Goal: Task Accomplishment & Management: Use online tool/utility

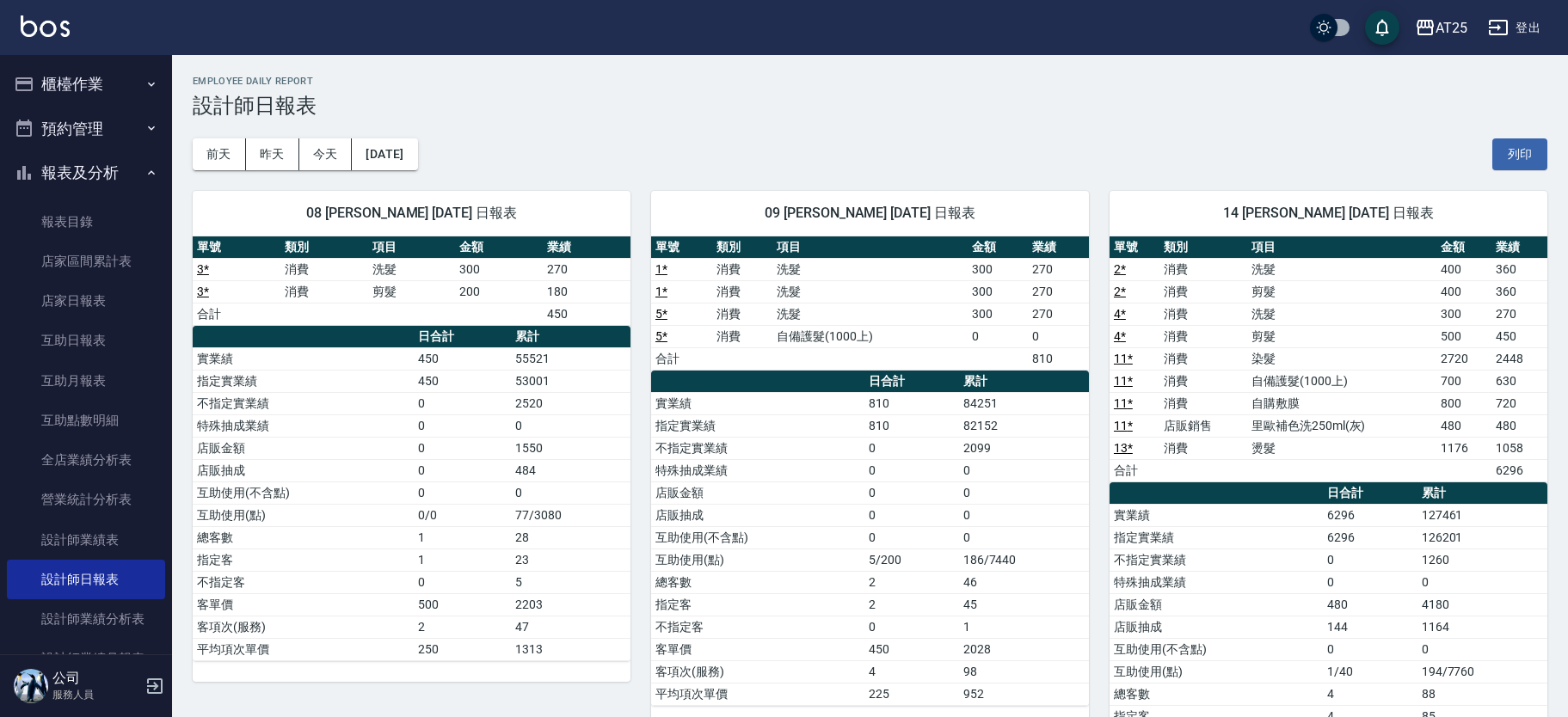
scroll to position [97, 0]
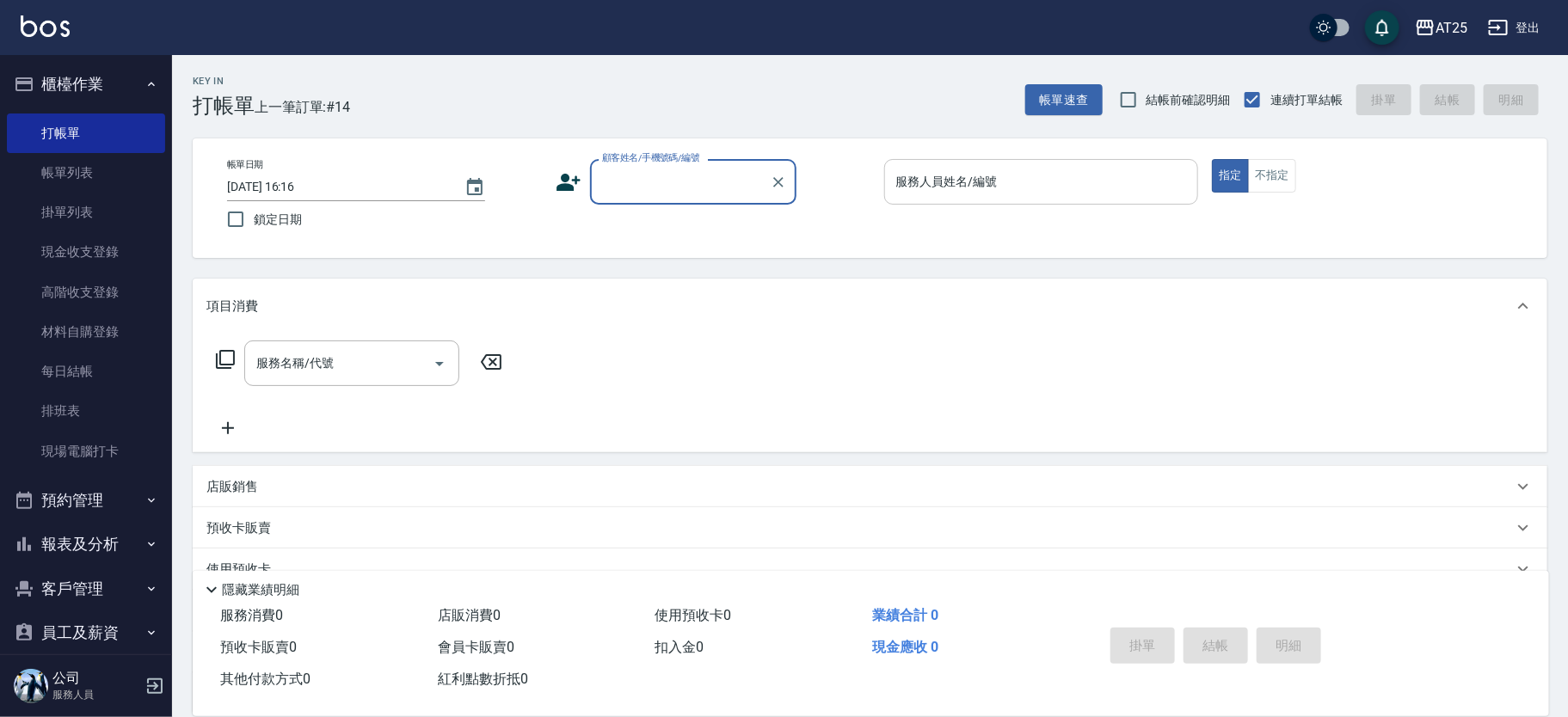
click at [1023, 170] on input "服務人員姓名/編號" at bounding box center [1041, 182] width 299 height 30
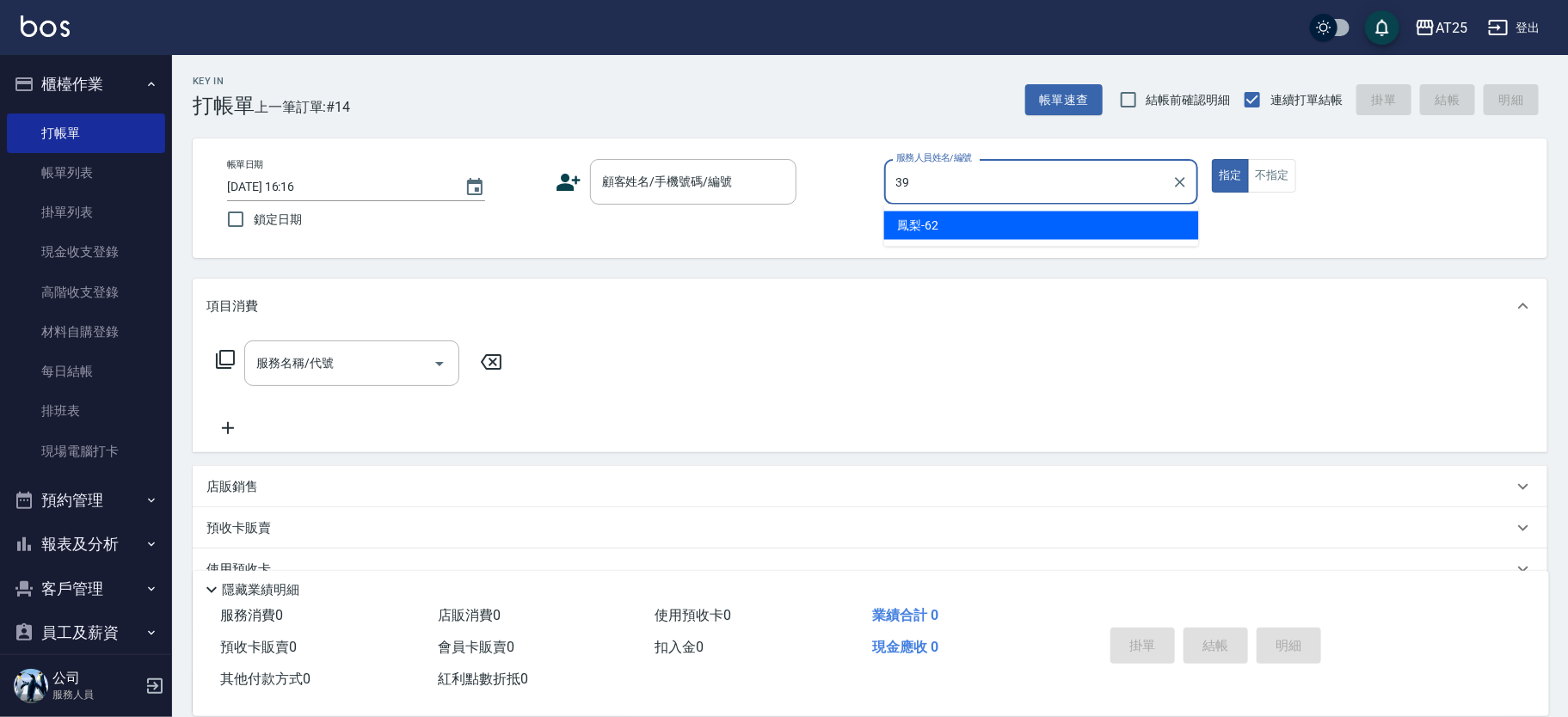
type input "N-39"
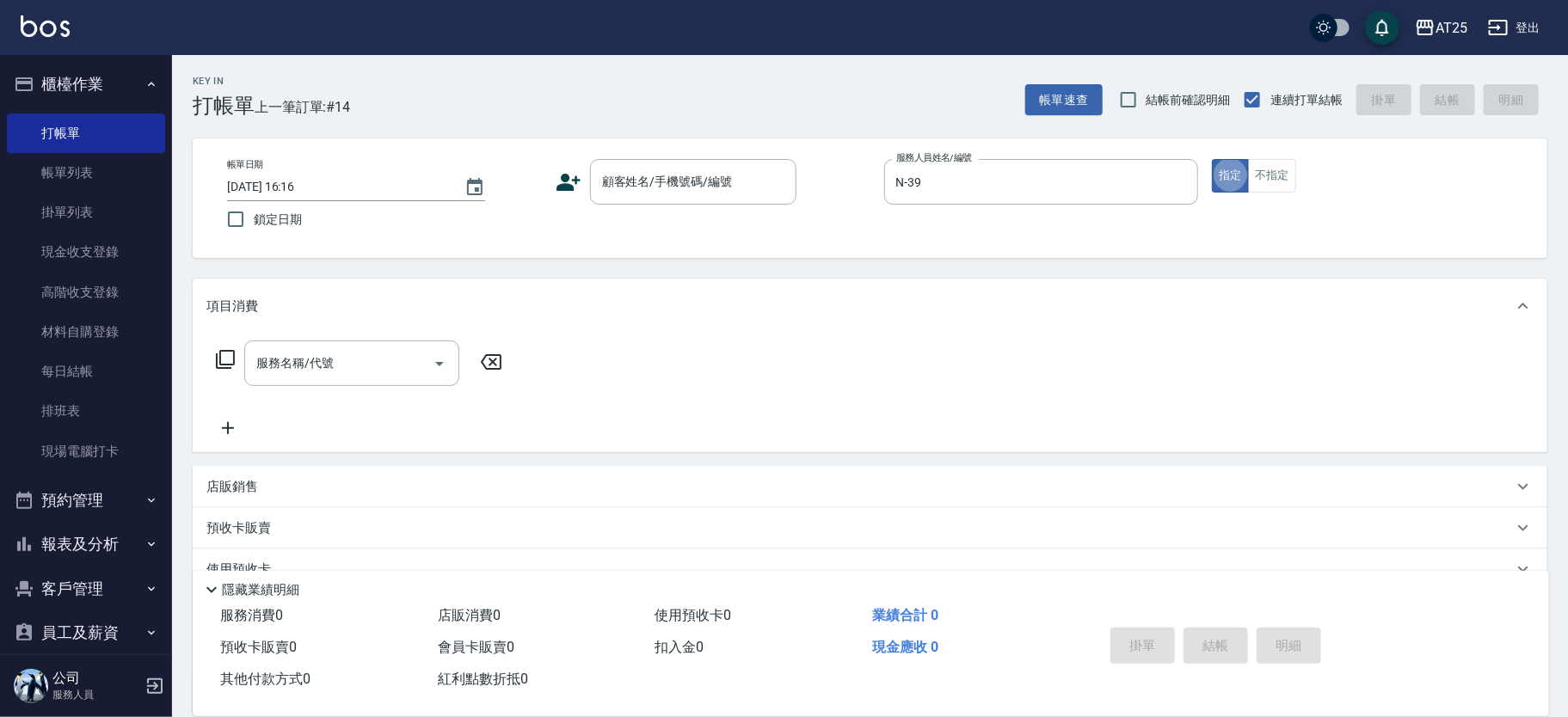
type button "true"
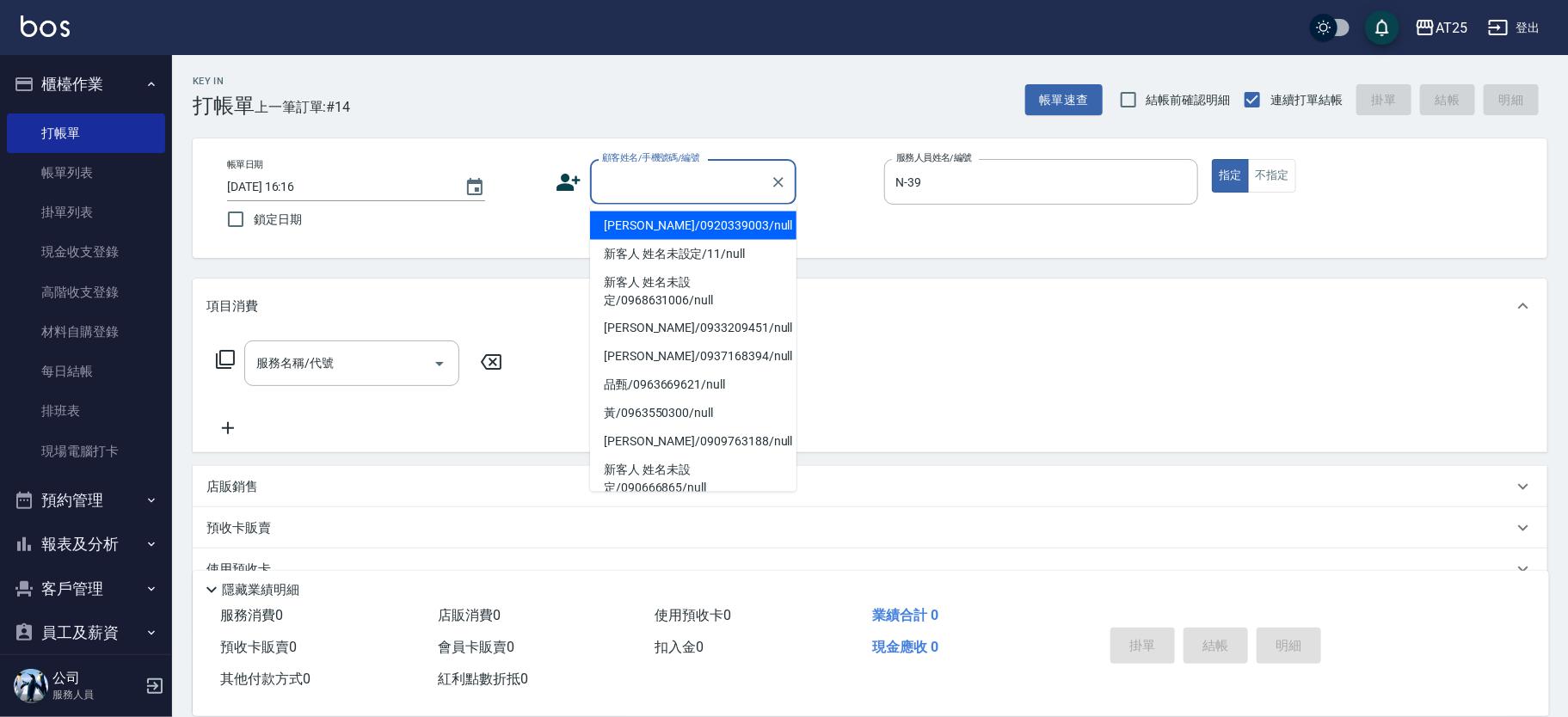
click at [726, 179] on input "顧客姓名/手機號碼/編號" at bounding box center [680, 182] width 165 height 30
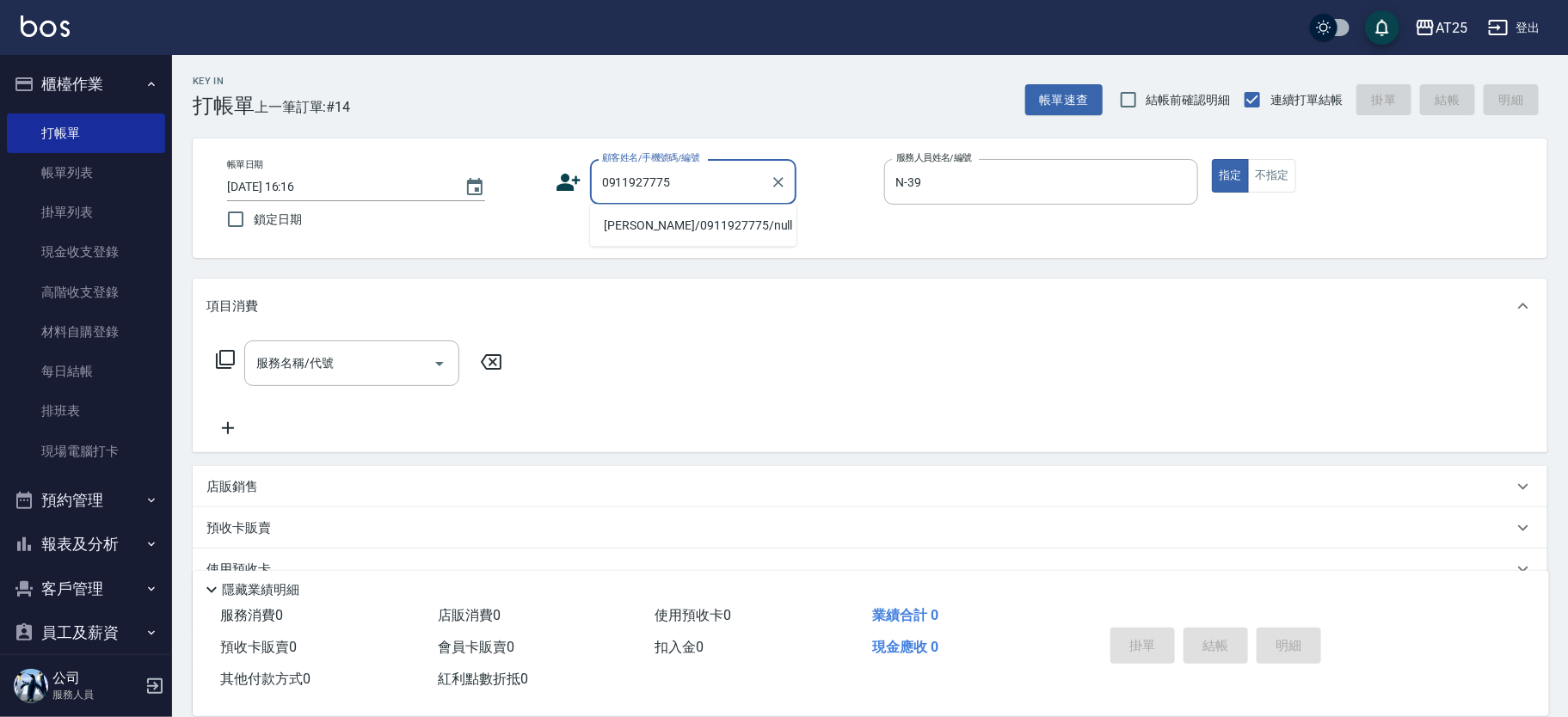
click at [626, 225] on li "[PERSON_NAME]/0911927775/null" at bounding box center [693, 225] width 207 height 29
type input "[PERSON_NAME]/0911927775/null"
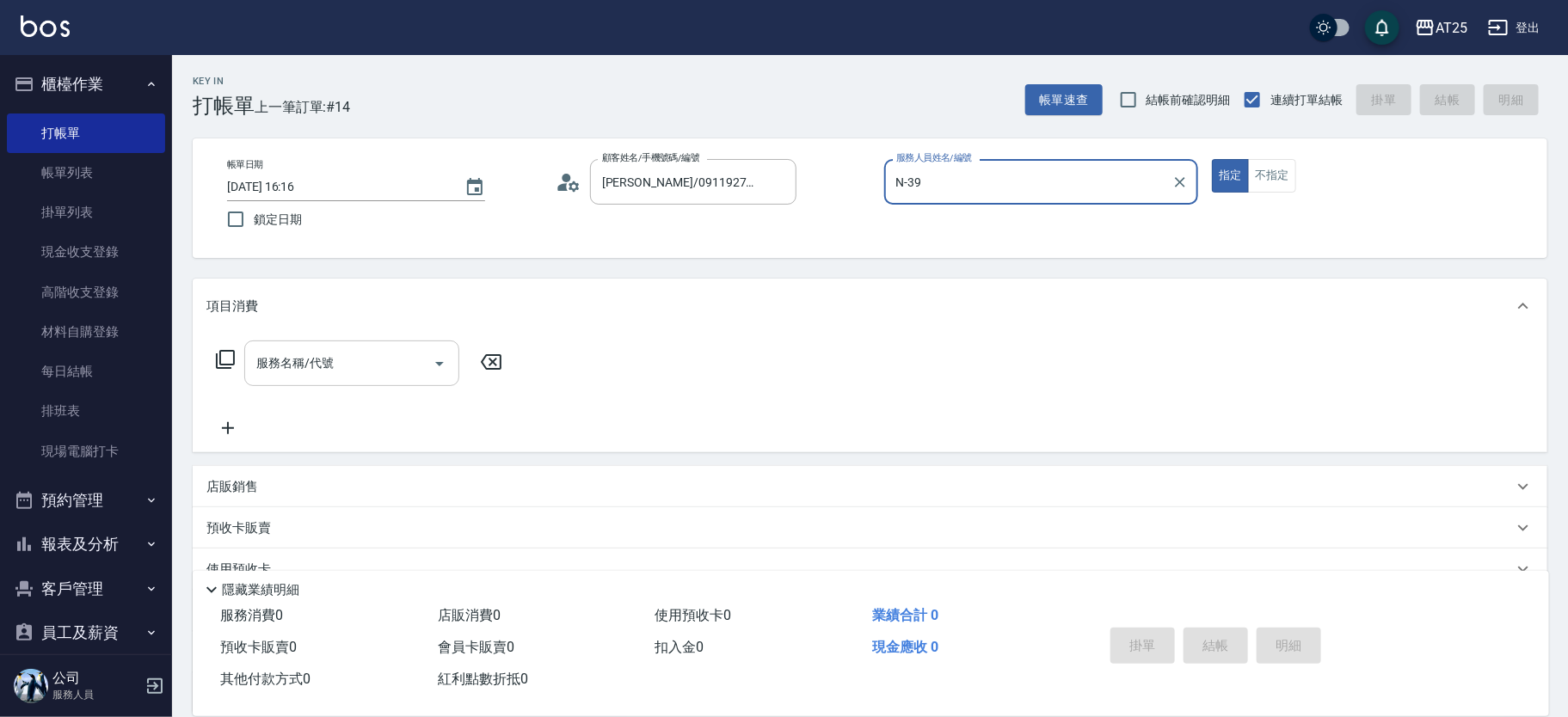
click at [357, 361] on input "服務名稱/代號" at bounding box center [338, 363] width 173 height 30
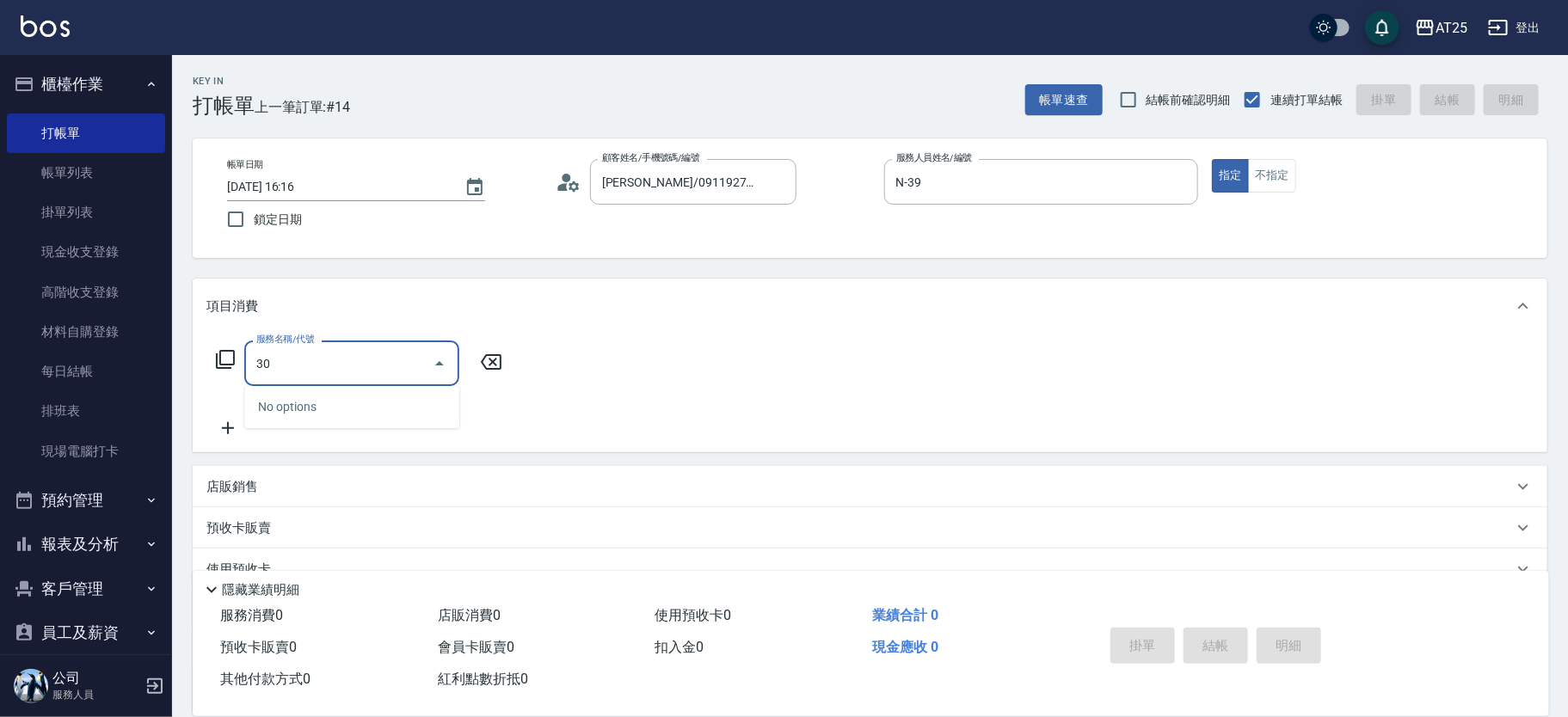
type input "301"
click at [335, 387] on ul "燙髮 - 1500" at bounding box center [352, 407] width 215 height 42
click at [341, 401] on span "燙髮 - 1500" at bounding box center [352, 407] width 215 height 29
type input "150"
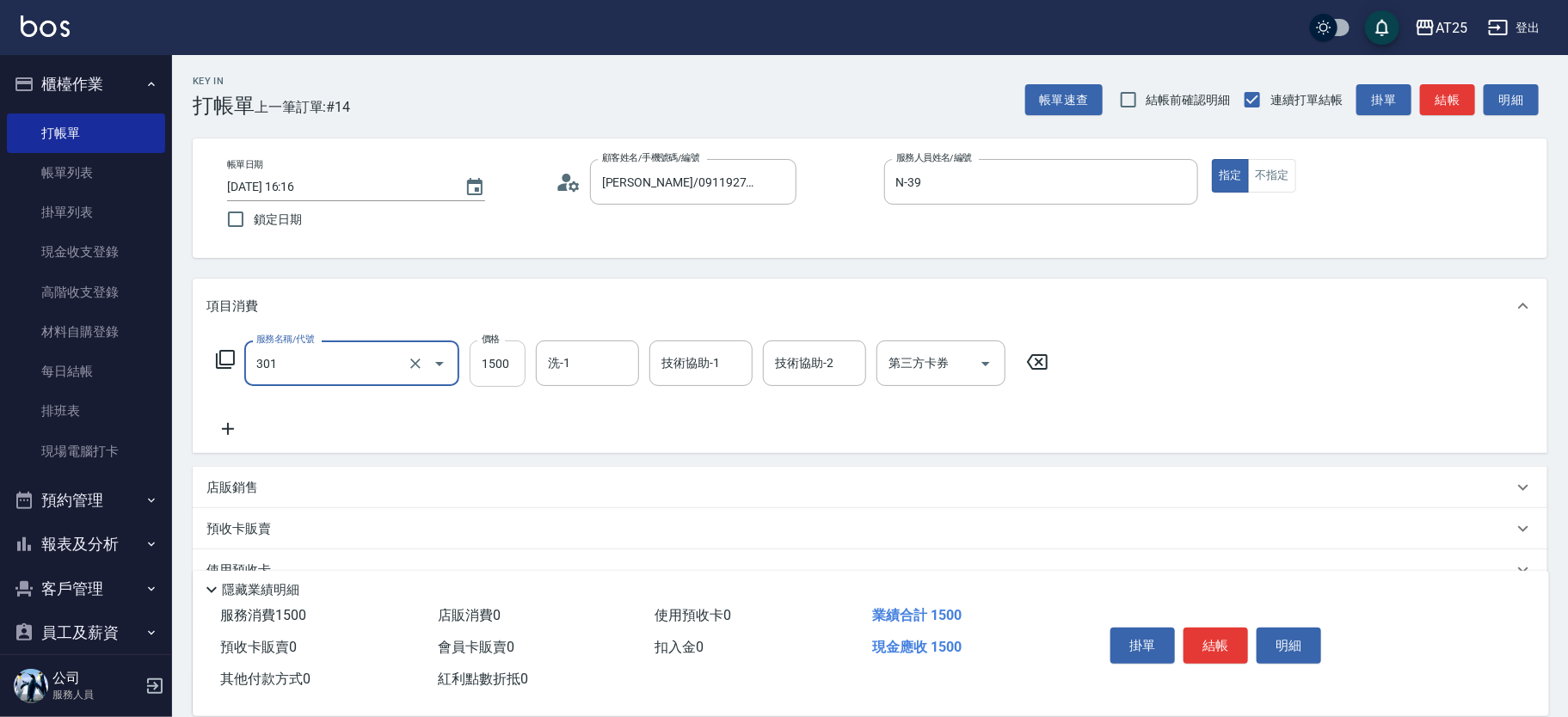
type input "燙髮(301)"
click at [473, 371] on input "1500" at bounding box center [498, 364] width 56 height 46
type input "0"
type input "250"
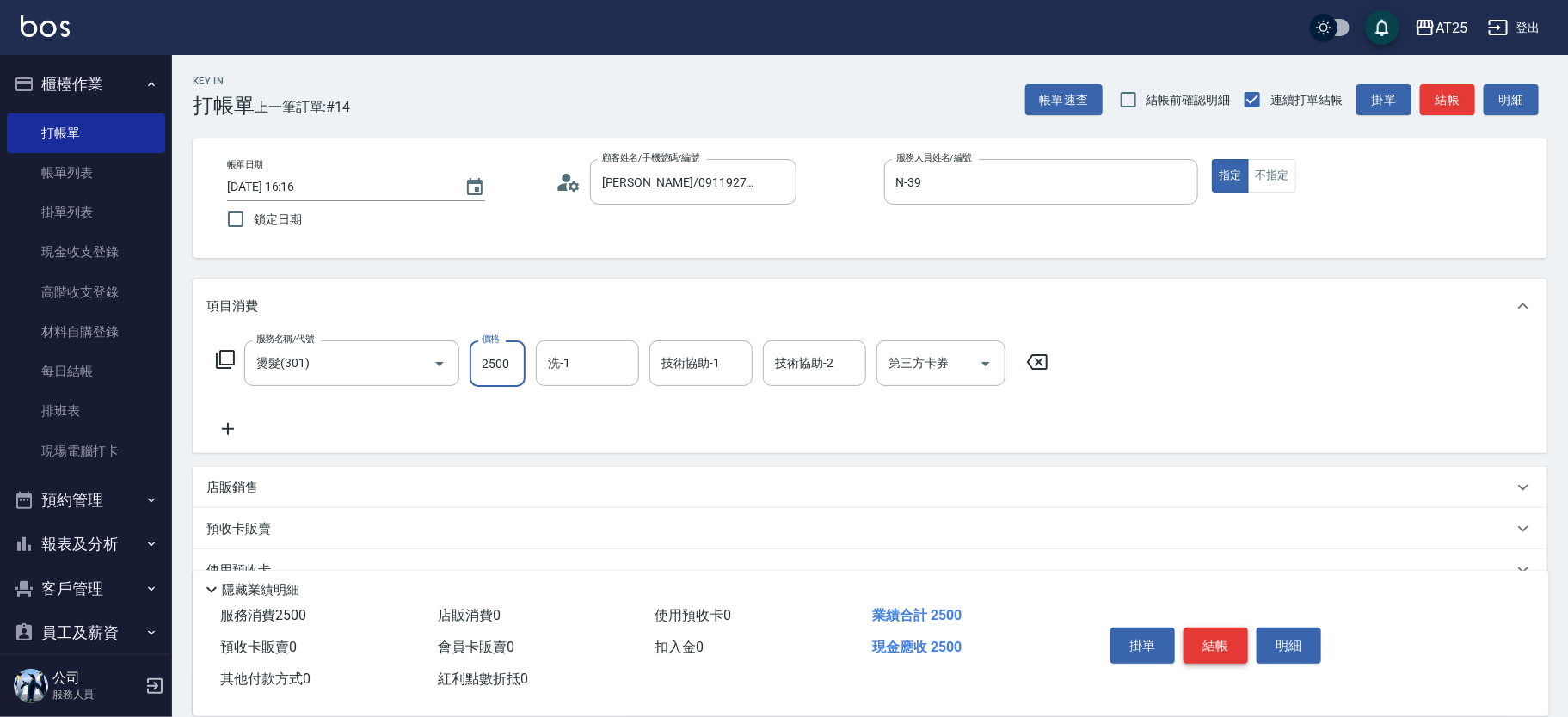
type input "2500"
click at [1218, 639] on button "結帳" at bounding box center [1216, 646] width 65 height 36
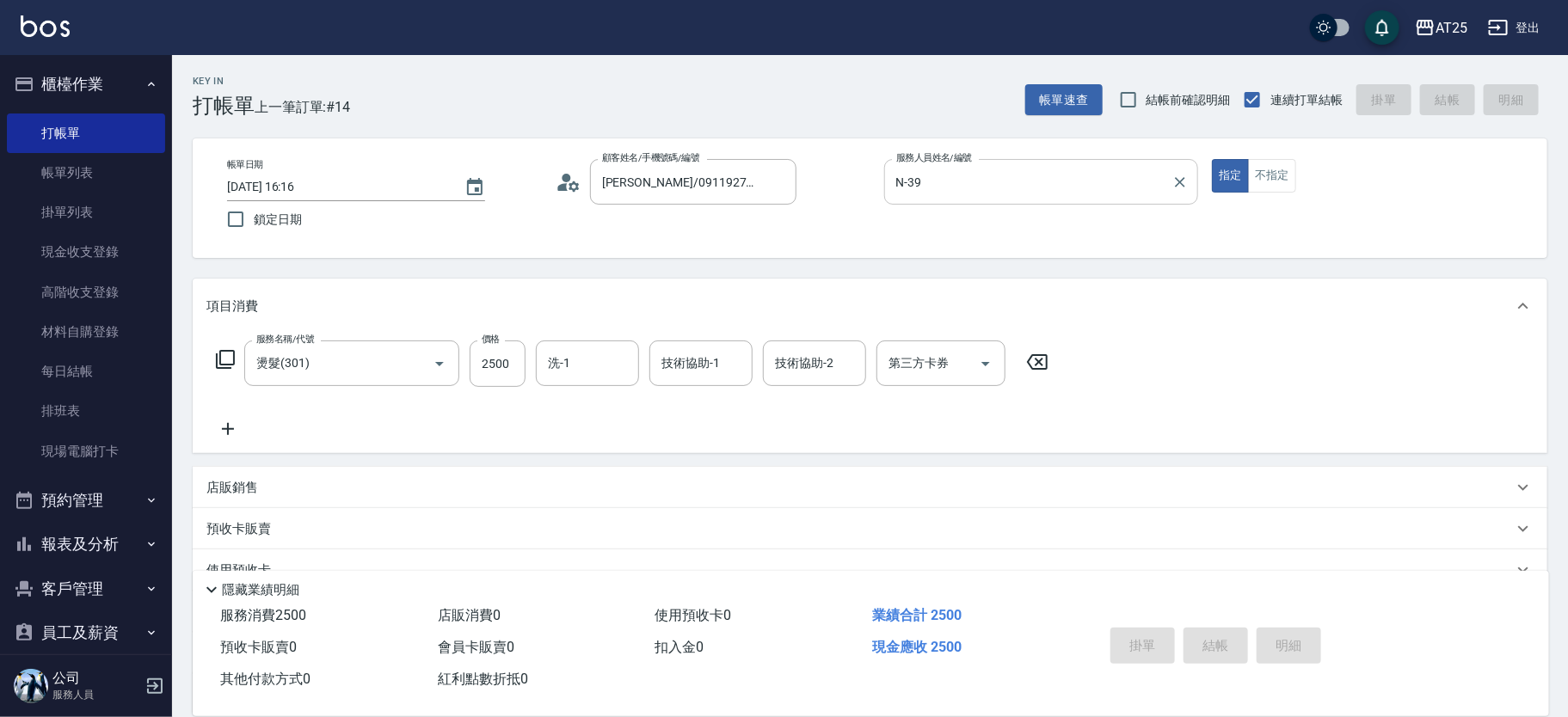
type input "[DATE] 18:13"
type input "0"
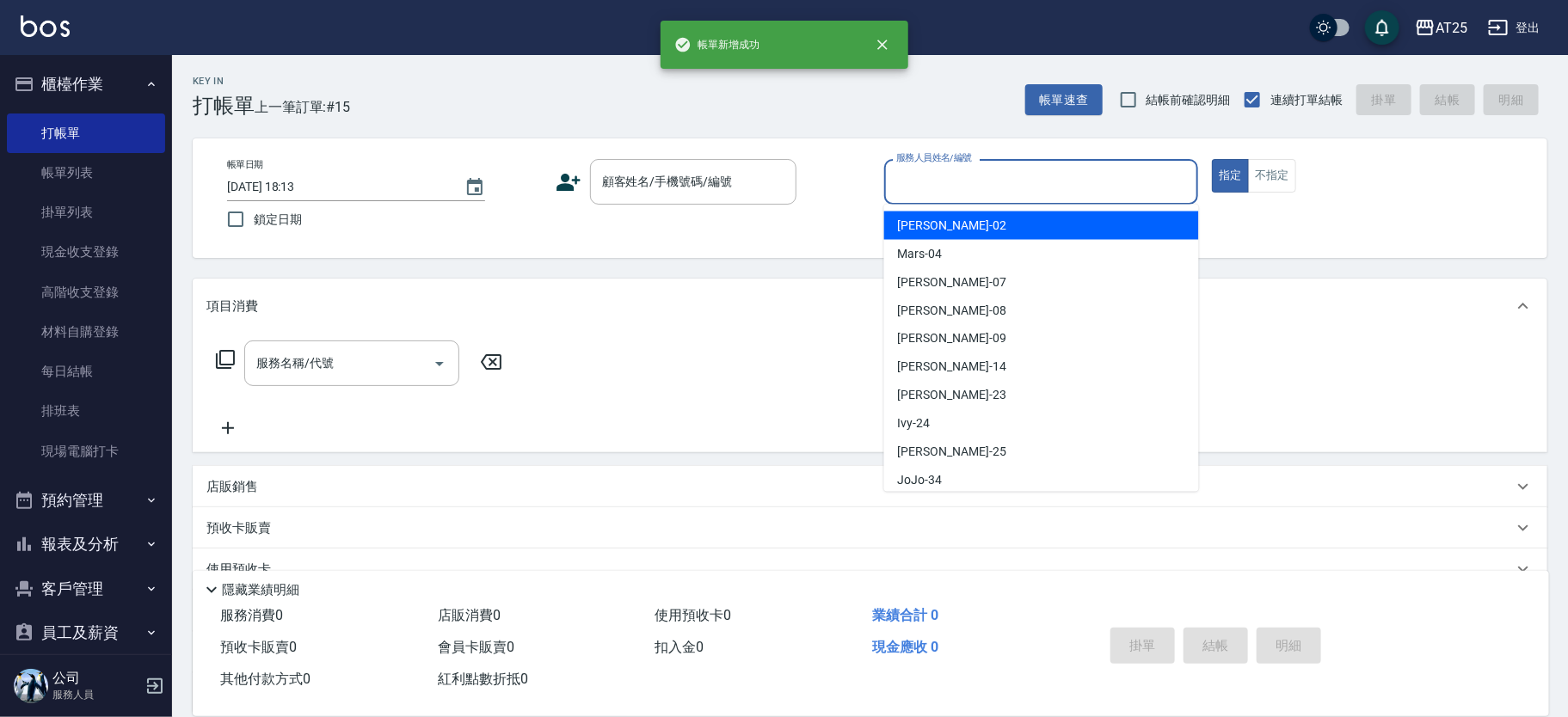
click at [987, 169] on input "服務人員姓名/編號" at bounding box center [1041, 182] width 299 height 30
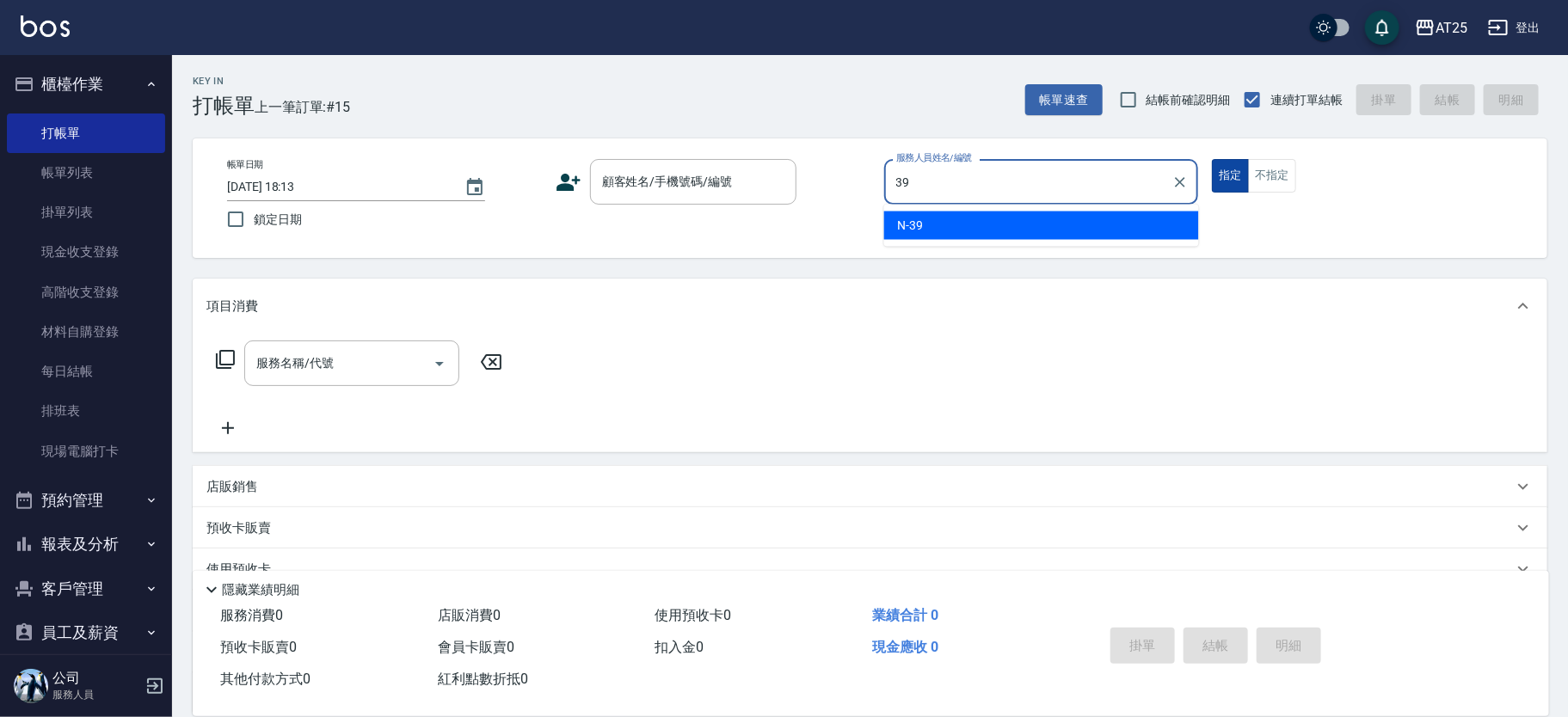
type input "N-39"
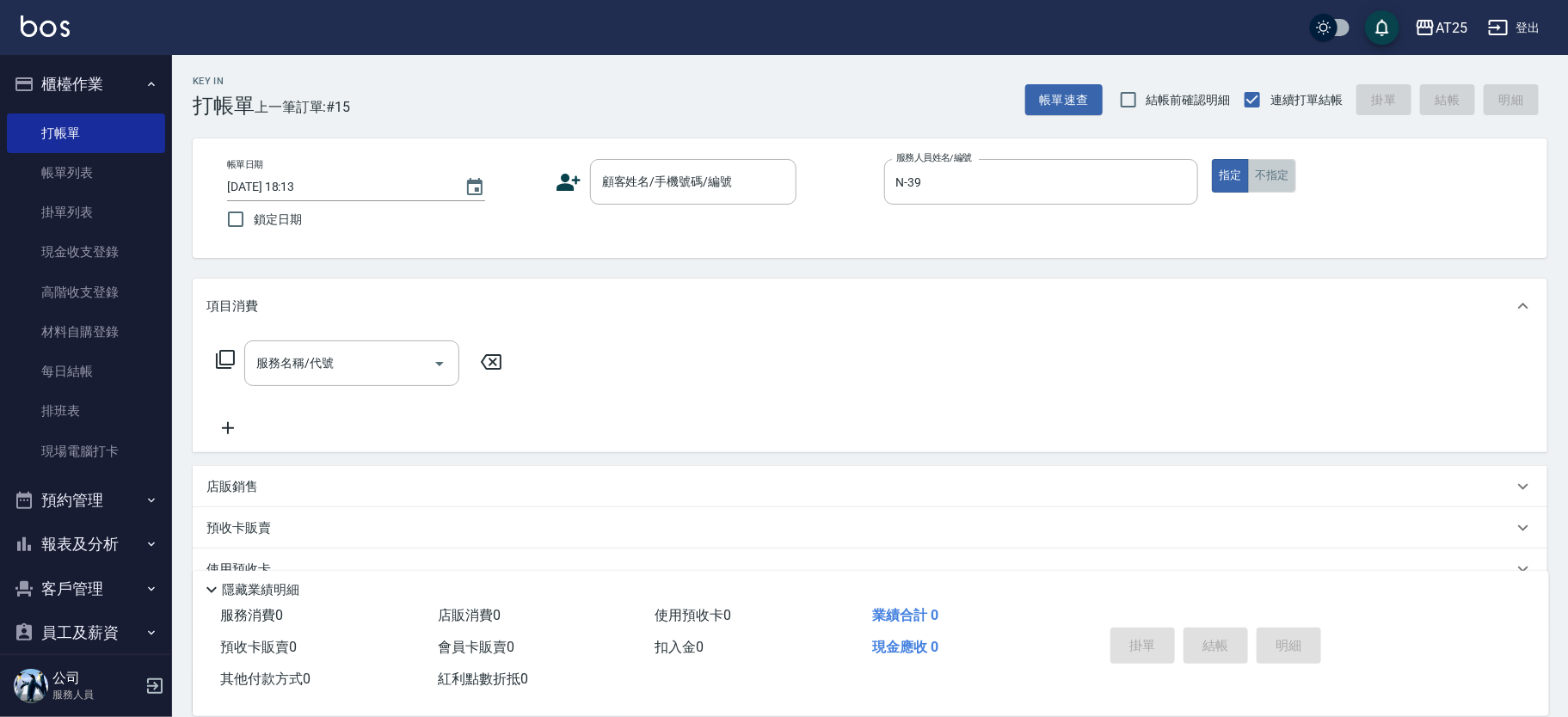
click at [1248, 179] on button "不指定" at bounding box center [1272, 176] width 48 height 33
click at [661, 186] on input "顧客姓名/手機號碼/編號" at bounding box center [680, 182] width 165 height 30
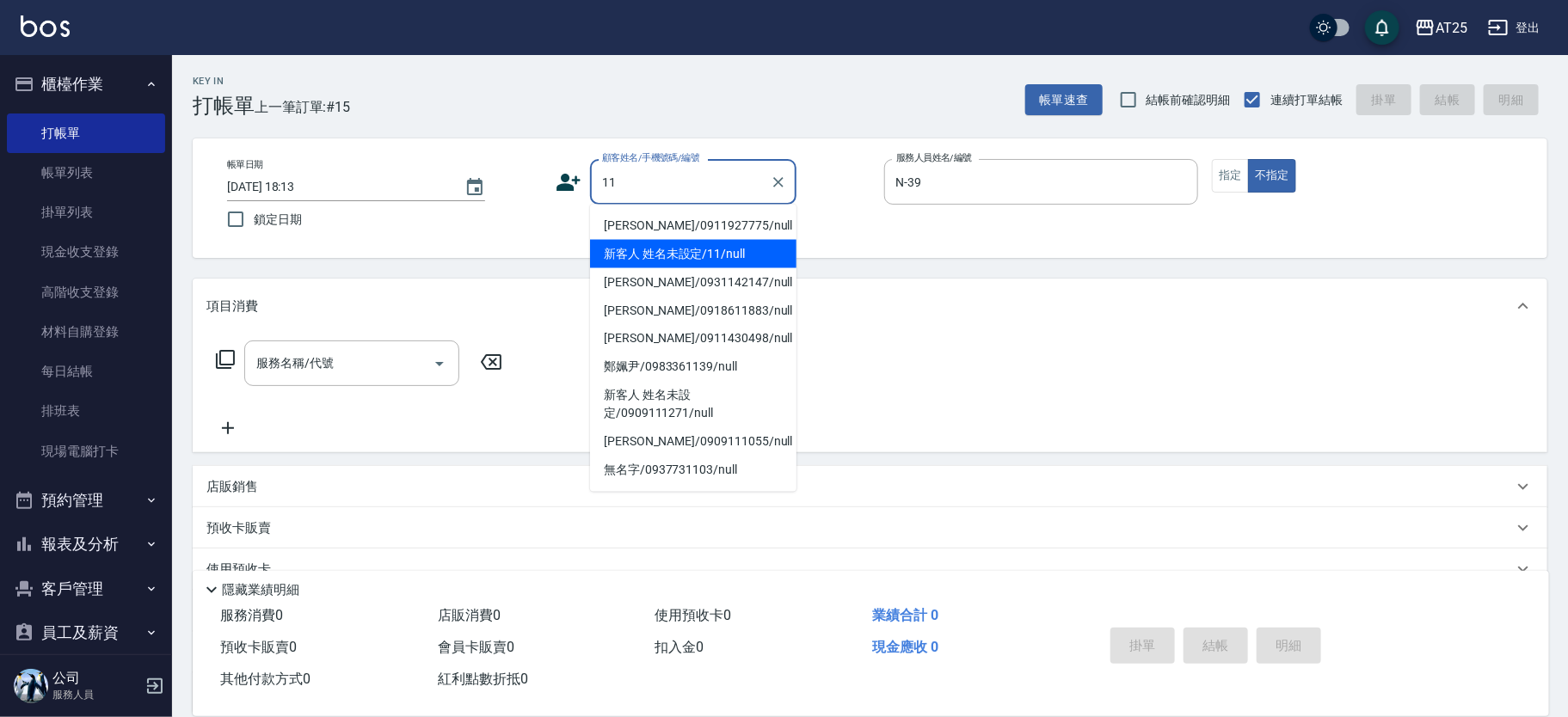
click at [652, 251] on li "新客人 姓名未設定/11/null" at bounding box center [693, 254] width 207 height 29
type input "新客人 姓名未設定/11/null"
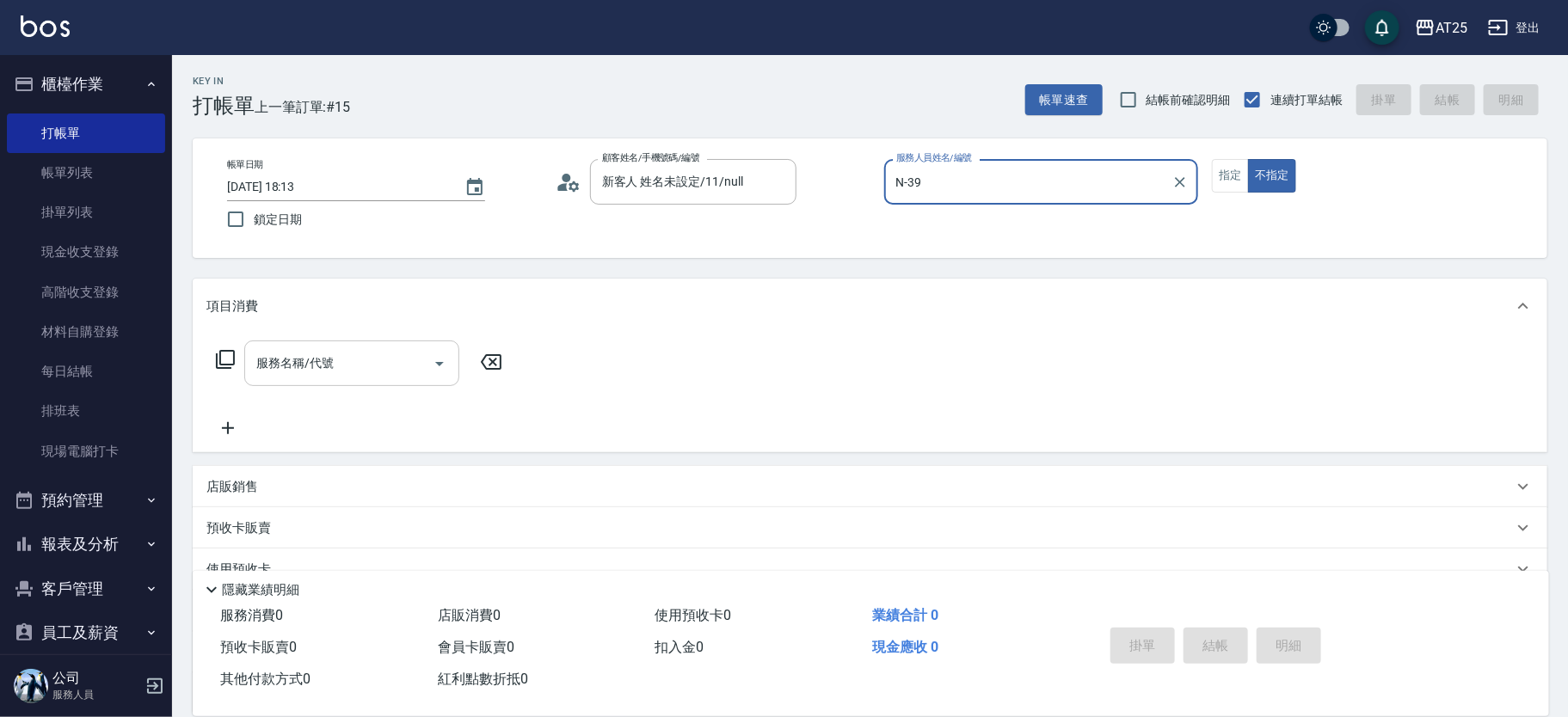
click at [371, 363] on input "服務名稱/代號" at bounding box center [338, 363] width 173 height 30
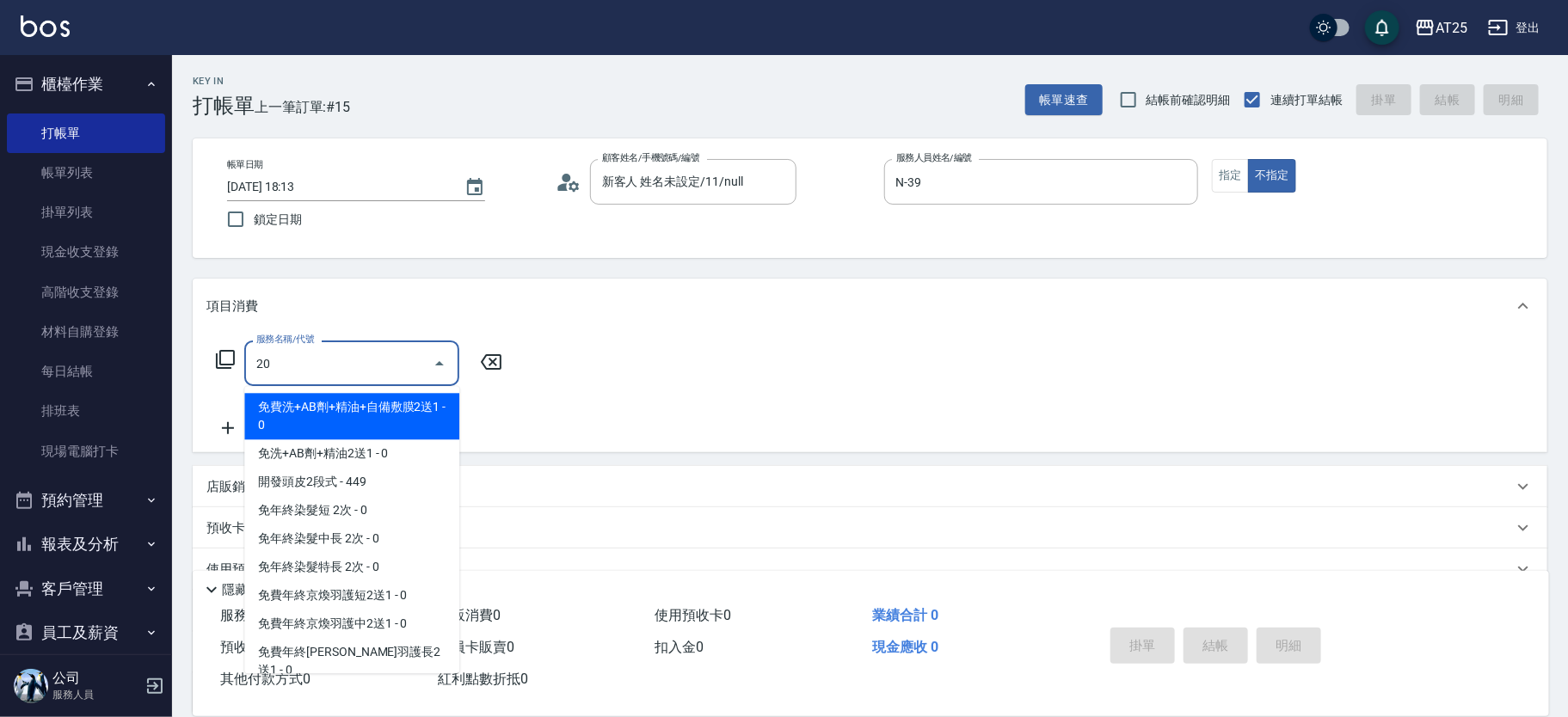
type input "201"
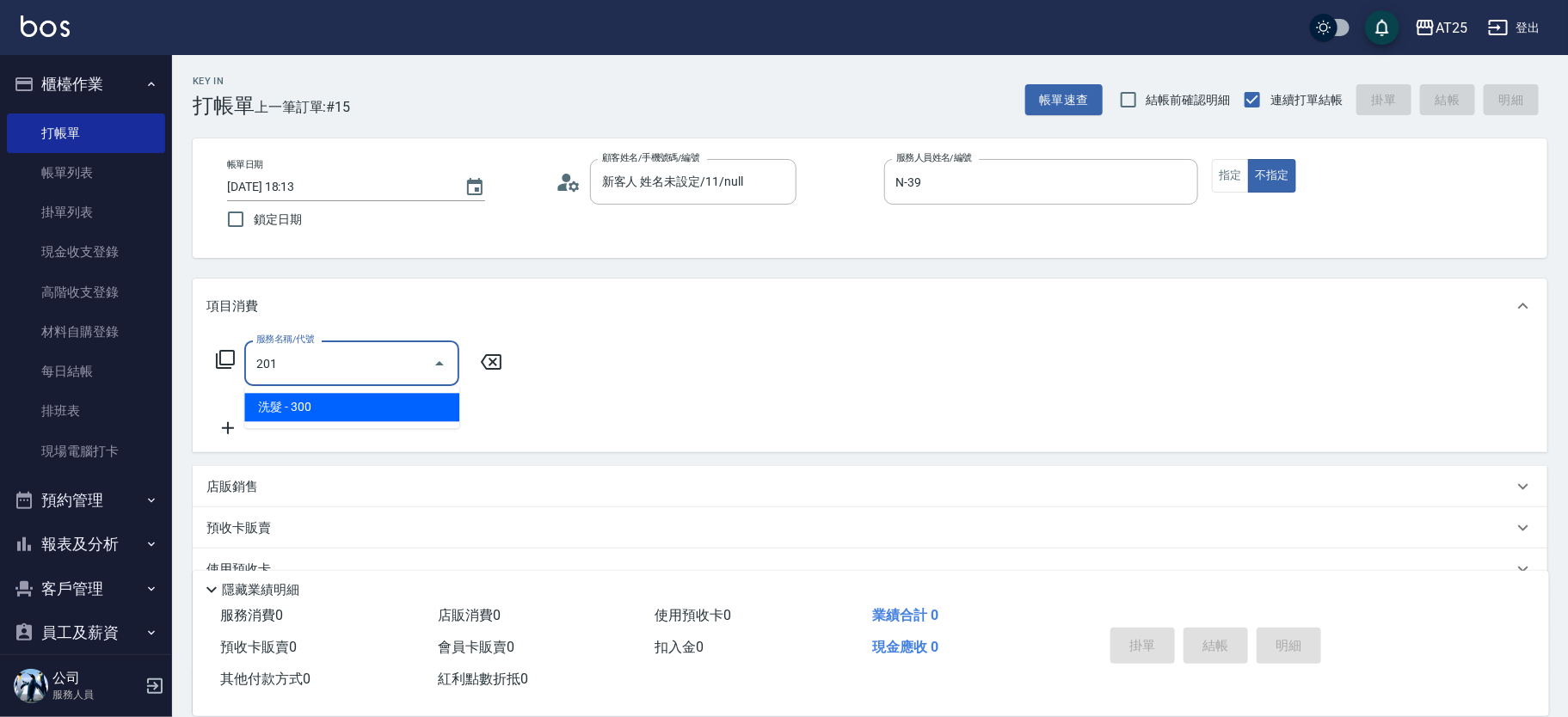
click at [296, 401] on span "洗髮 - 300" at bounding box center [352, 407] width 215 height 29
type input "30"
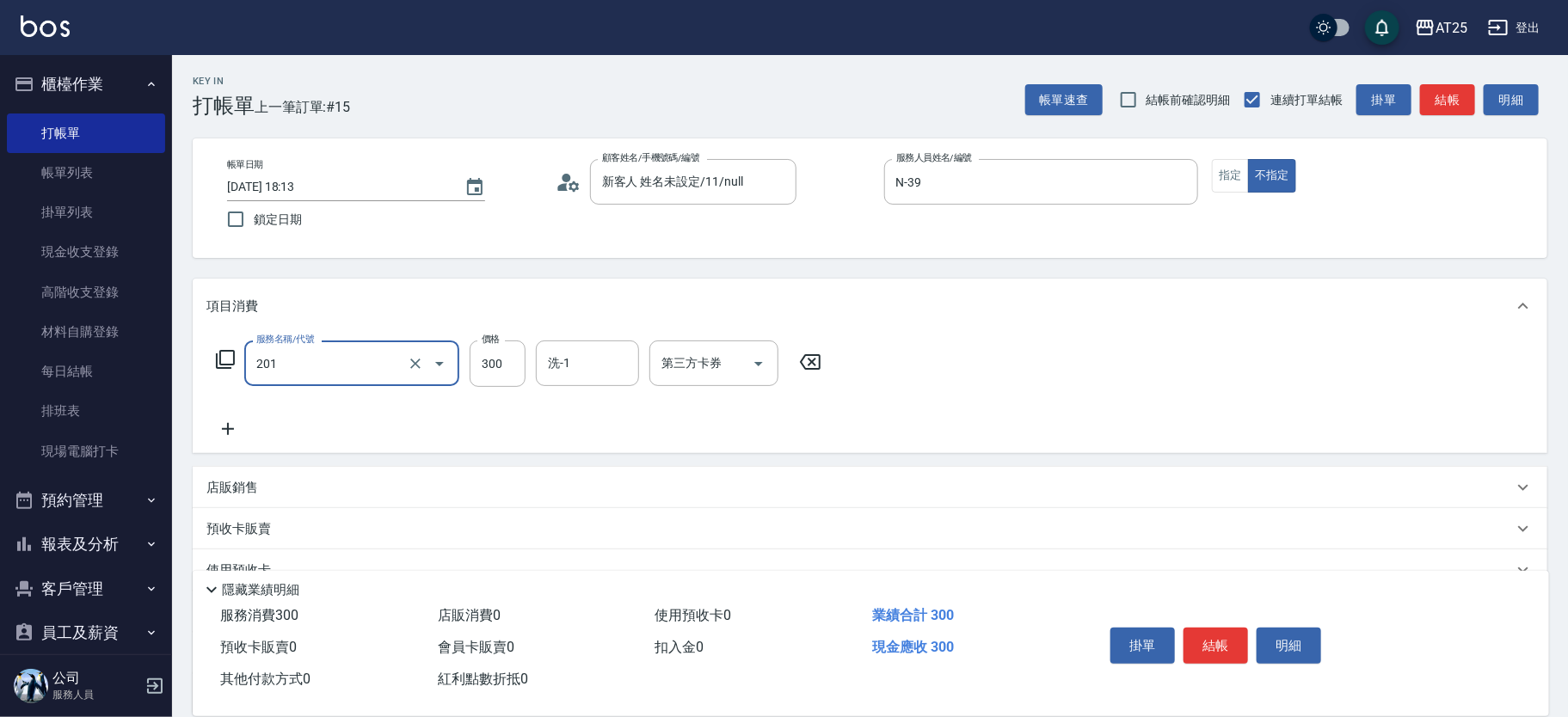
type input "洗髮(201)"
click at [246, 430] on icon at bounding box center [228, 429] width 43 height 20
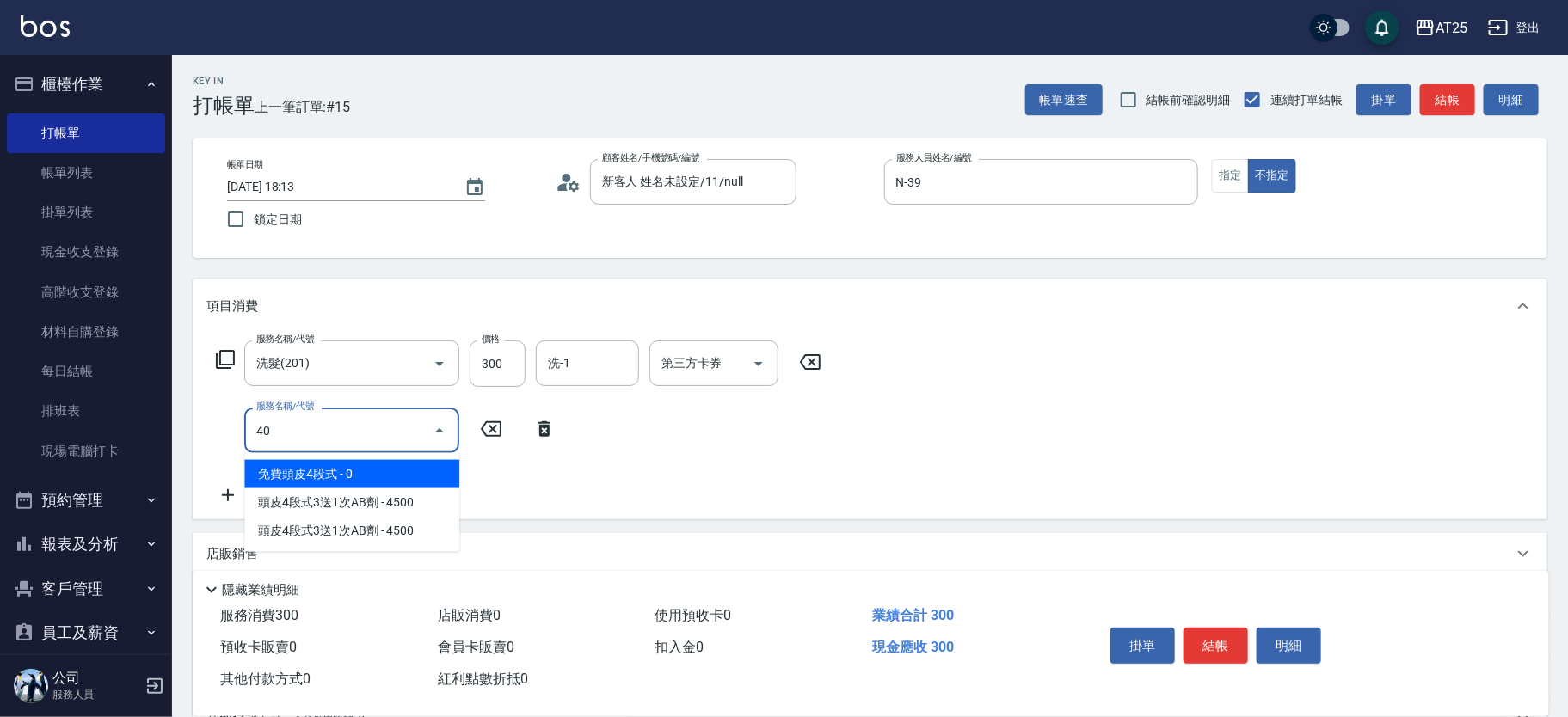
type input "401"
click at [339, 472] on span "剪髮 - 300" at bounding box center [352, 474] width 215 height 29
type input "60"
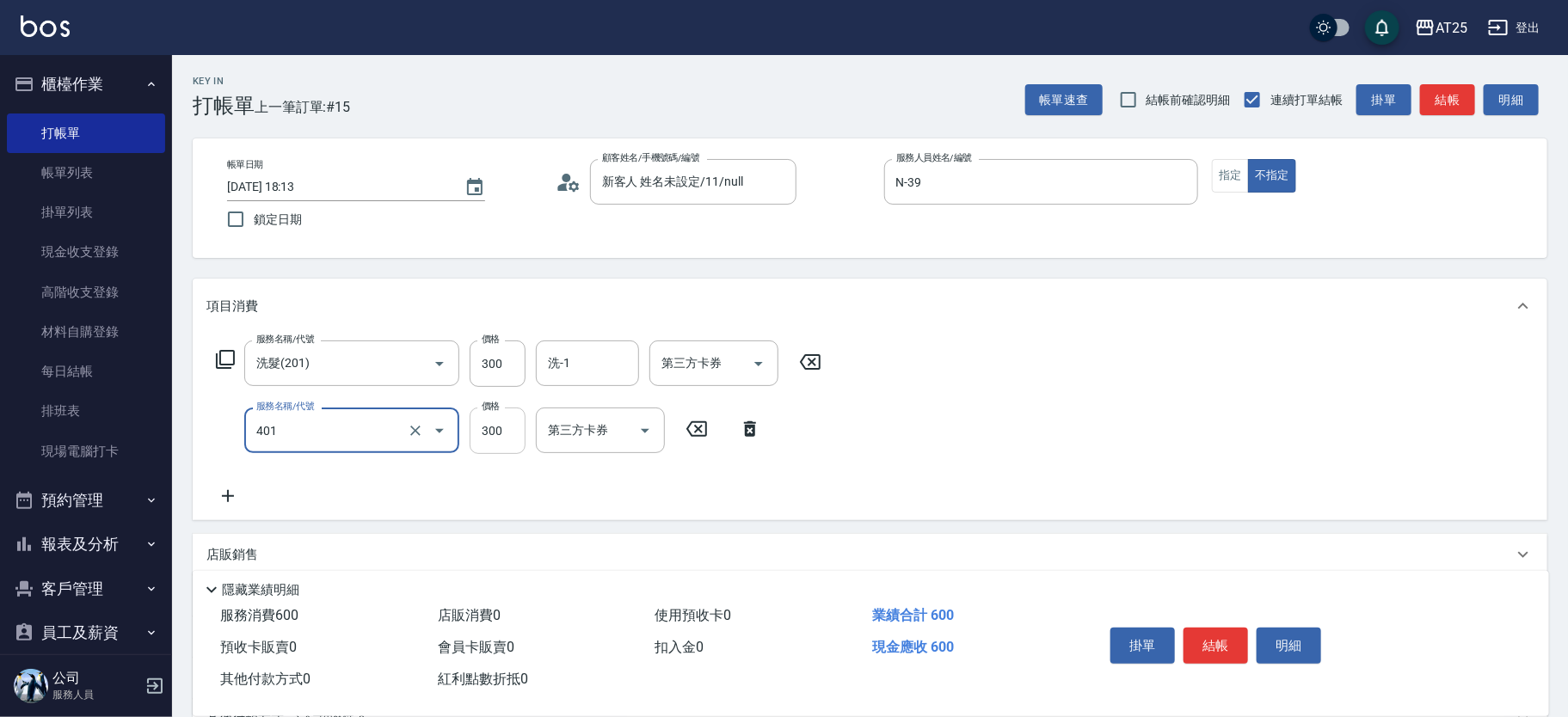
type input "剪髮(401)"
click at [514, 425] on input "300" at bounding box center [498, 431] width 56 height 46
type input "30"
type input "29"
type input "50"
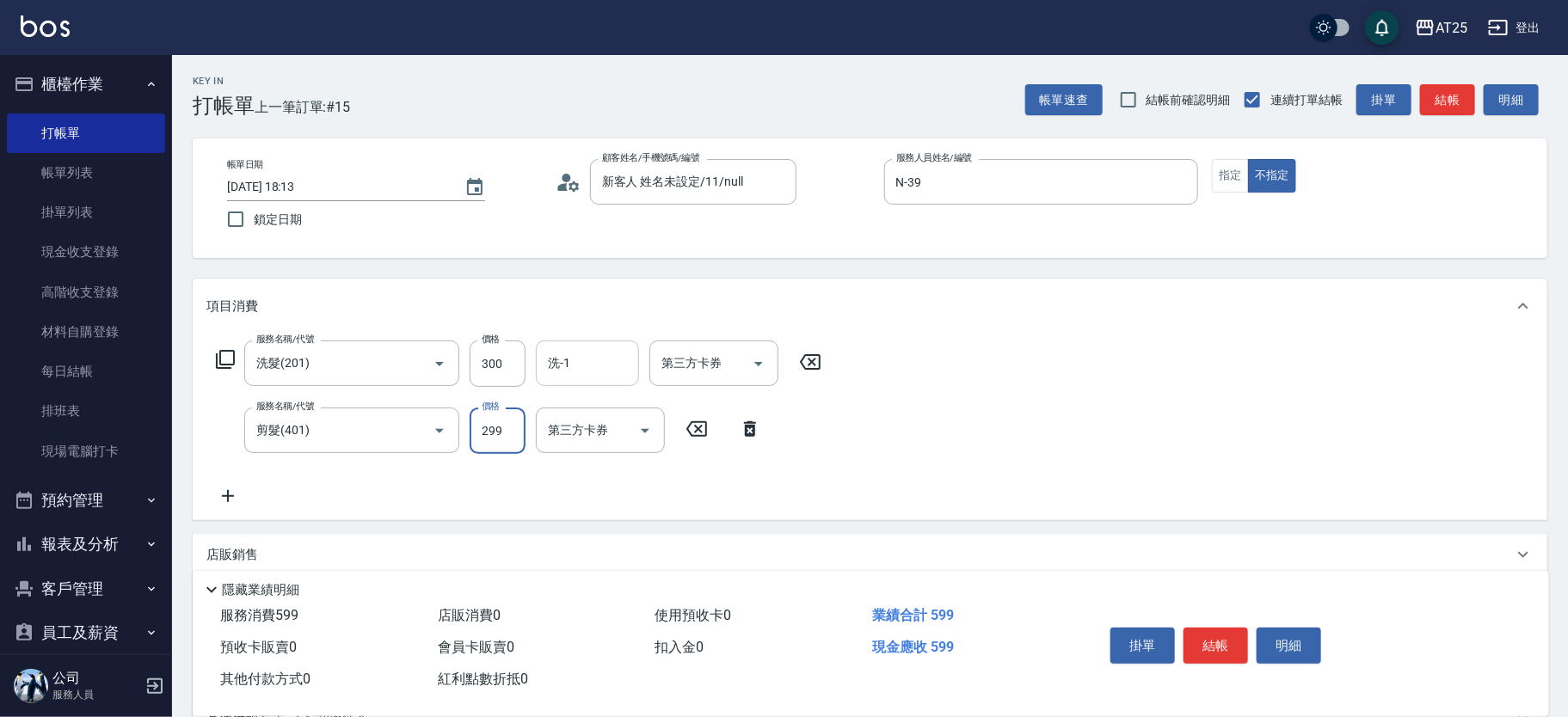
type input "299"
click at [566, 371] on input "洗-1" at bounding box center [588, 363] width 88 height 30
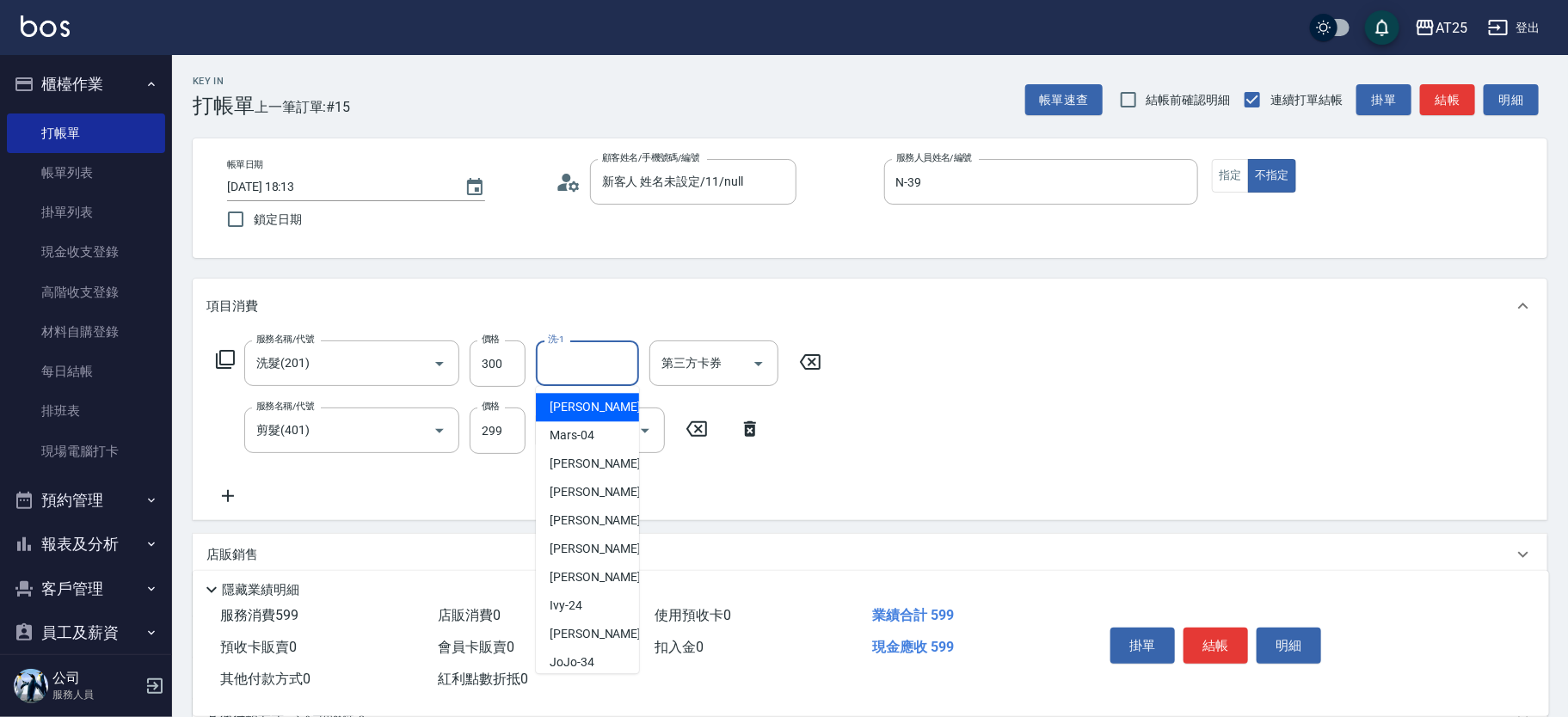
type input "7"
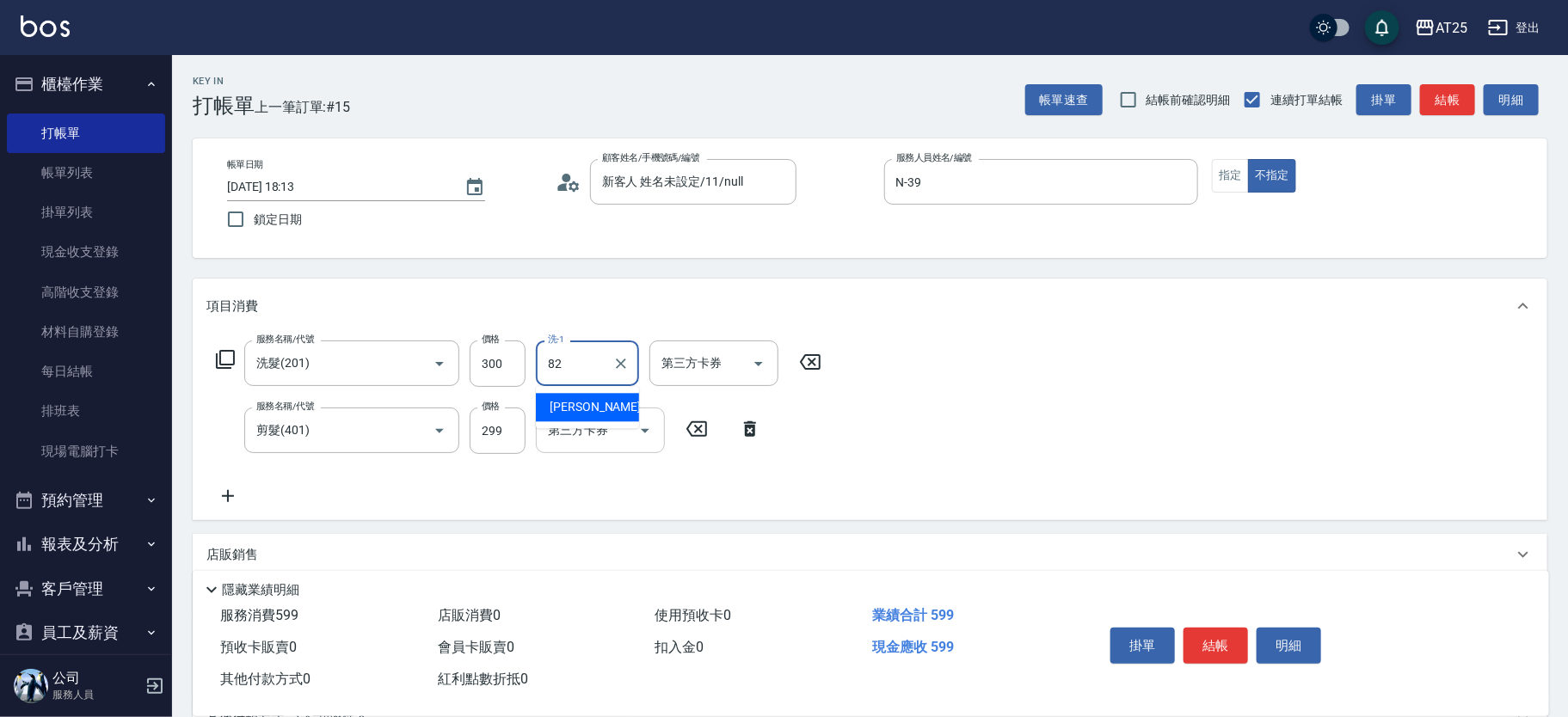
drag, startPoint x: 563, startPoint y: 392, endPoint x: 574, endPoint y: 410, distance: 21.1
click at [563, 393] on div "小曼 -82" at bounding box center [587, 407] width 103 height 29
type input "小曼-82"
click at [1207, 637] on button "結帳" at bounding box center [1216, 646] width 65 height 36
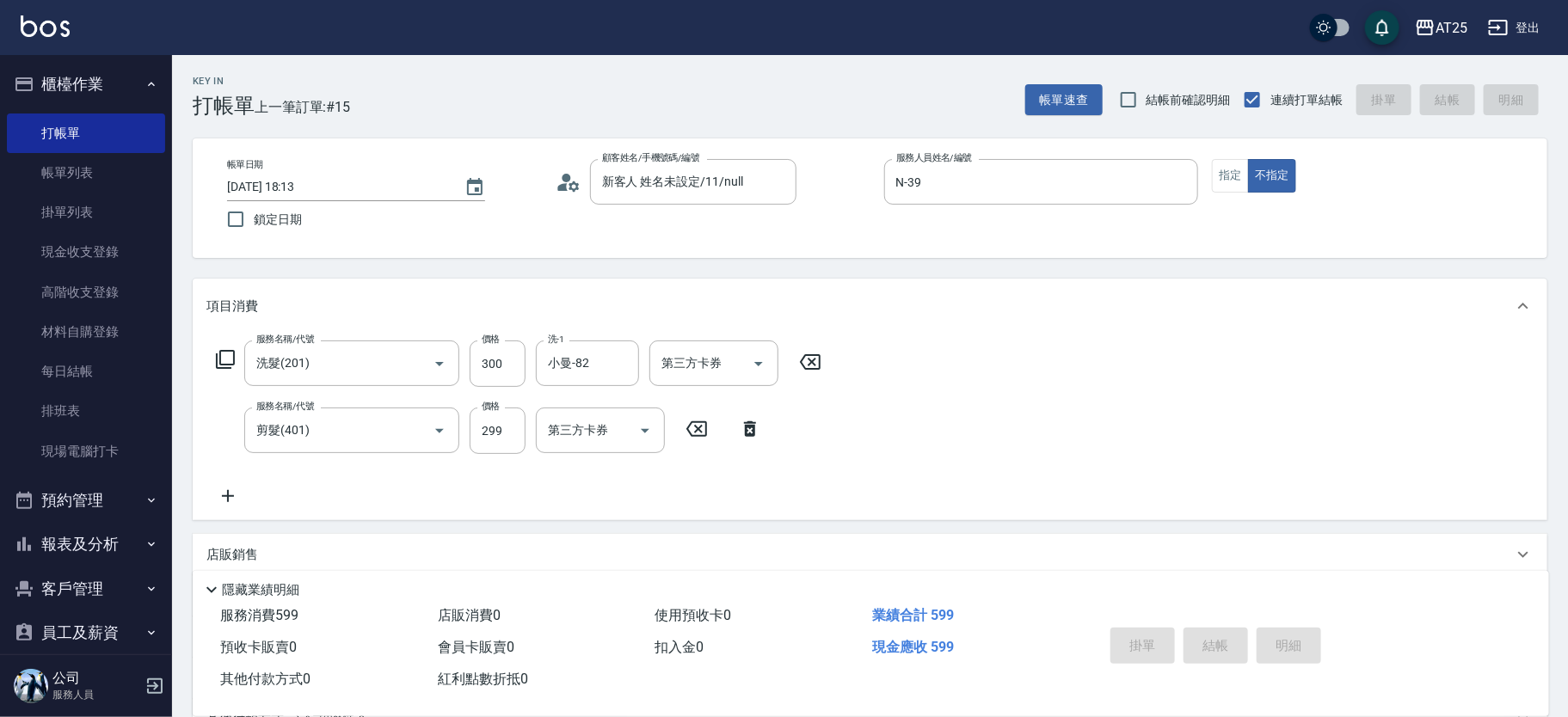
type input "[DATE] 18:14"
type input "0"
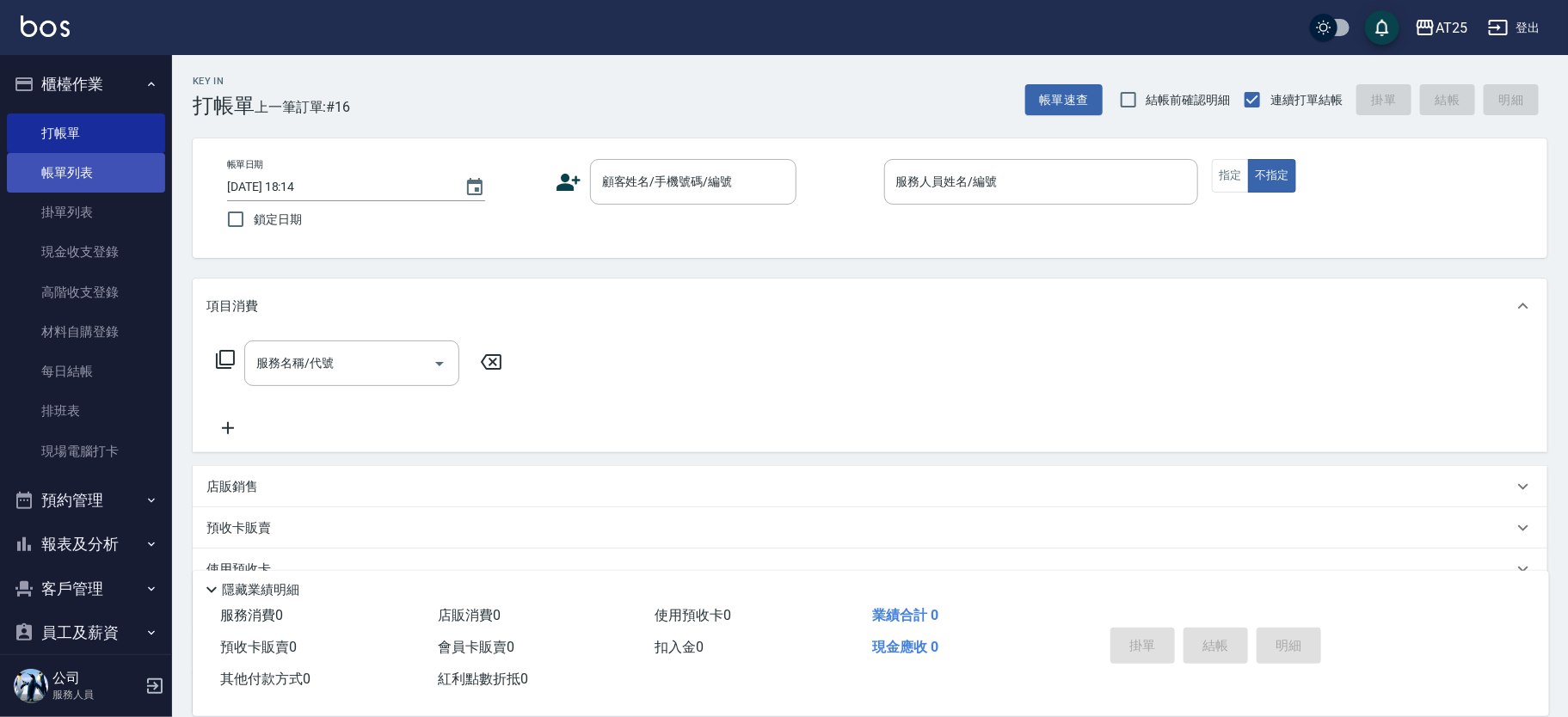
drag, startPoint x: 1119, startPoint y: 662, endPoint x: 120, endPoint y: 169, distance: 1114.0
click at [103, 159] on link "帳單列表" at bounding box center [85, 172] width 158 height 40
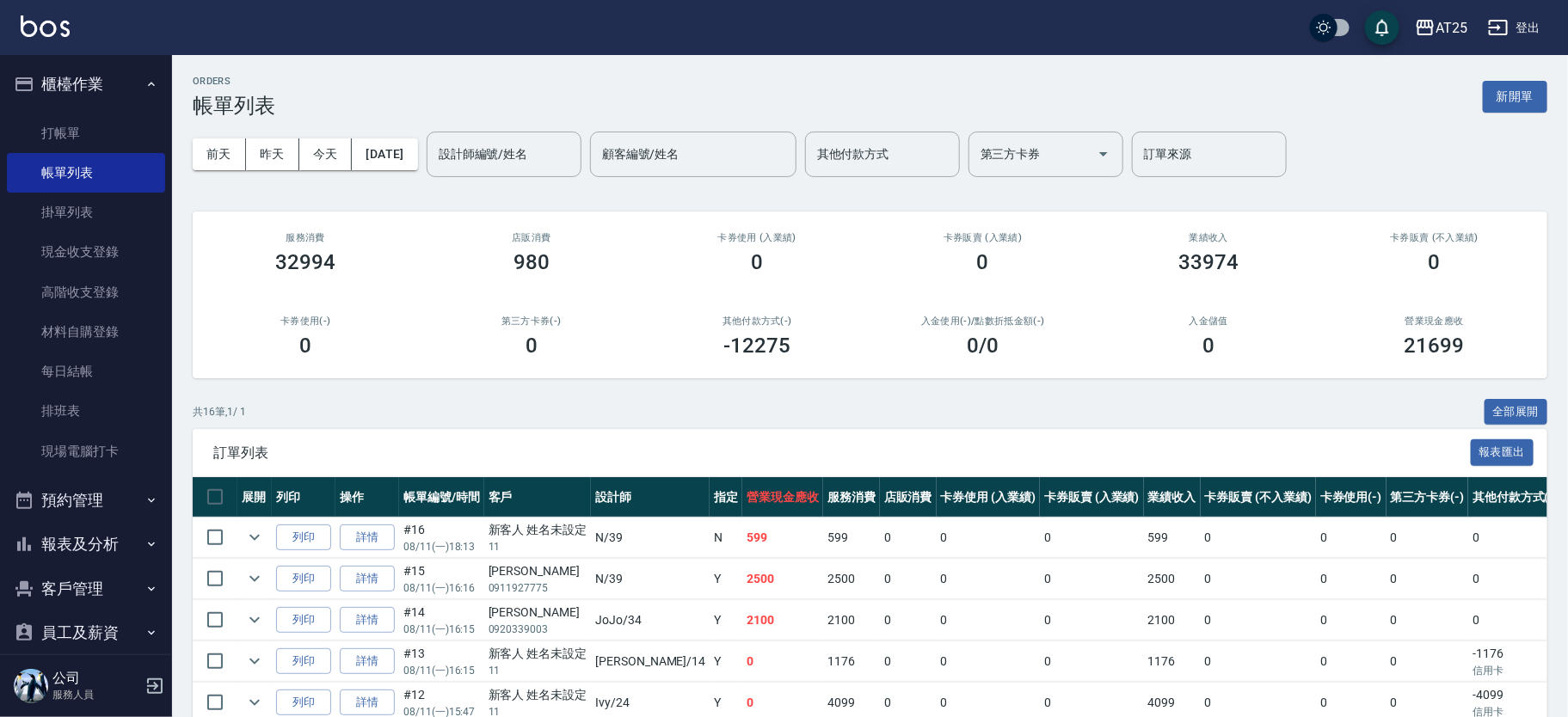
click at [87, 25] on div "AT25 登出" at bounding box center [784, 27] width 1568 height 55
click at [60, 50] on div "AT25 登出" at bounding box center [784, 27] width 1568 height 55
click at [62, 37] on link at bounding box center [44, 28] width 49 height 25
